Goal: Transaction & Acquisition: Purchase product/service

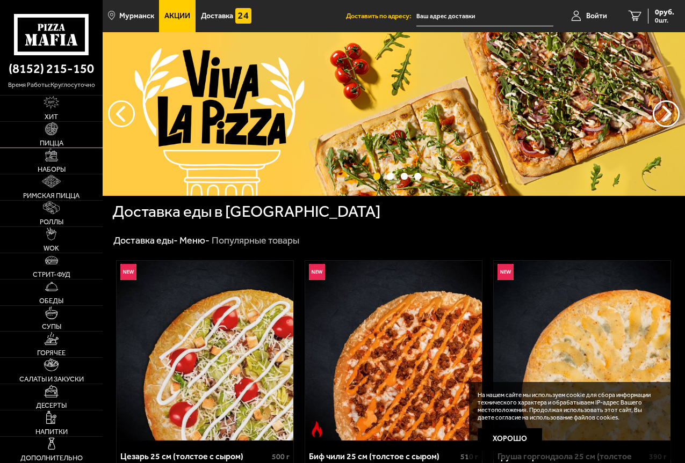
click at [55, 139] on link "Пицца" at bounding box center [51, 135] width 103 height 26
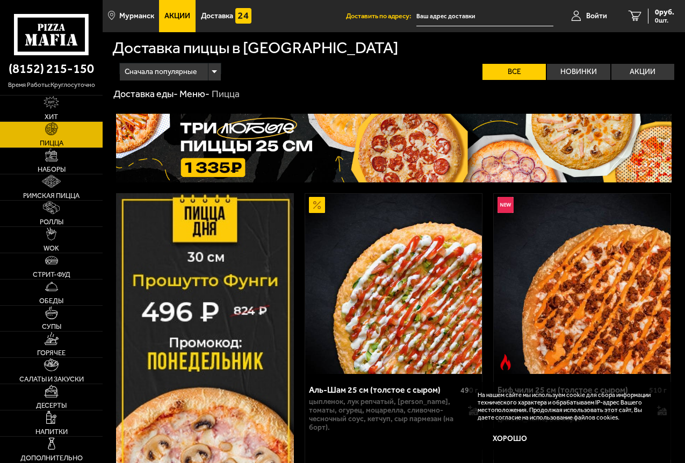
click at [250, 296] on img at bounding box center [205, 374] width 178 height 363
